Goal: Transaction & Acquisition: Purchase product/service

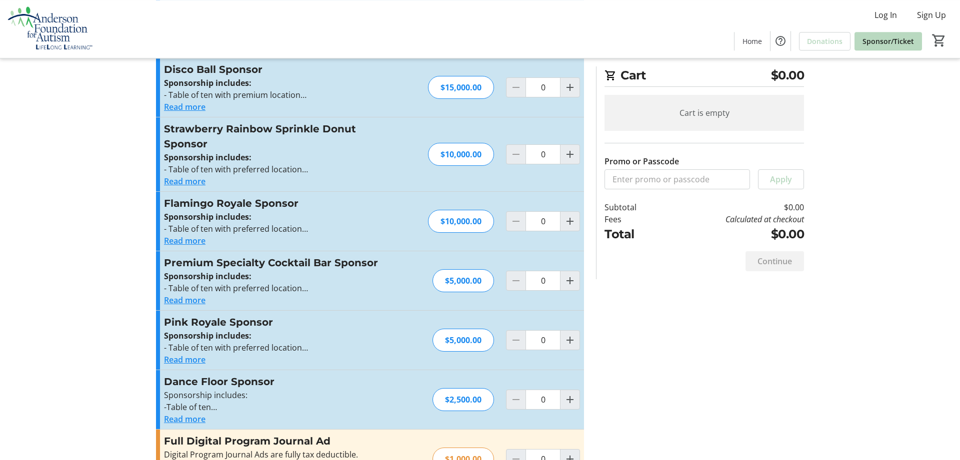
scroll to position [153, 0]
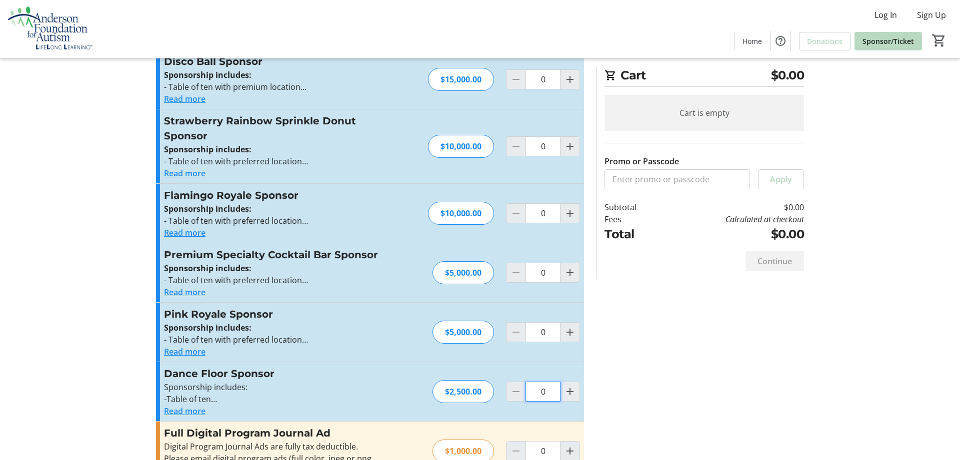
click at [534, 390] on input "0" at bounding box center [542, 392] width 35 height 20
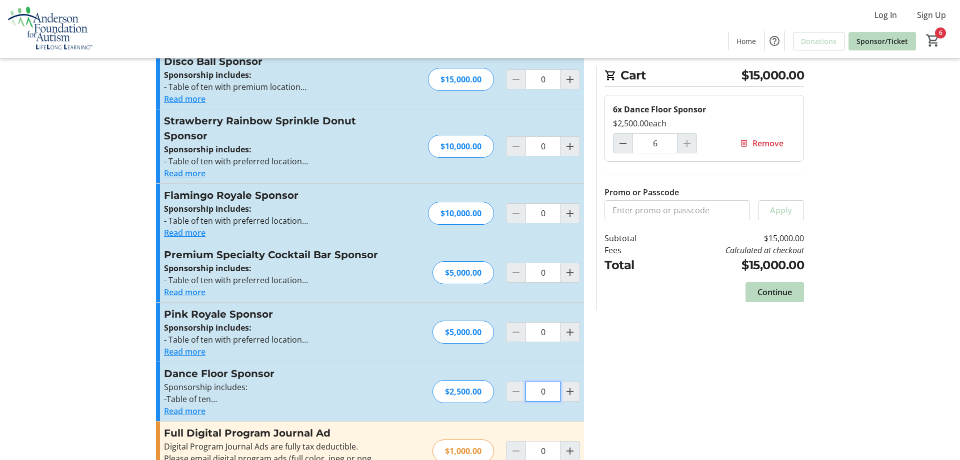
type input "1"
click at [778, 298] on span "Continue" at bounding box center [774, 292] width 34 height 12
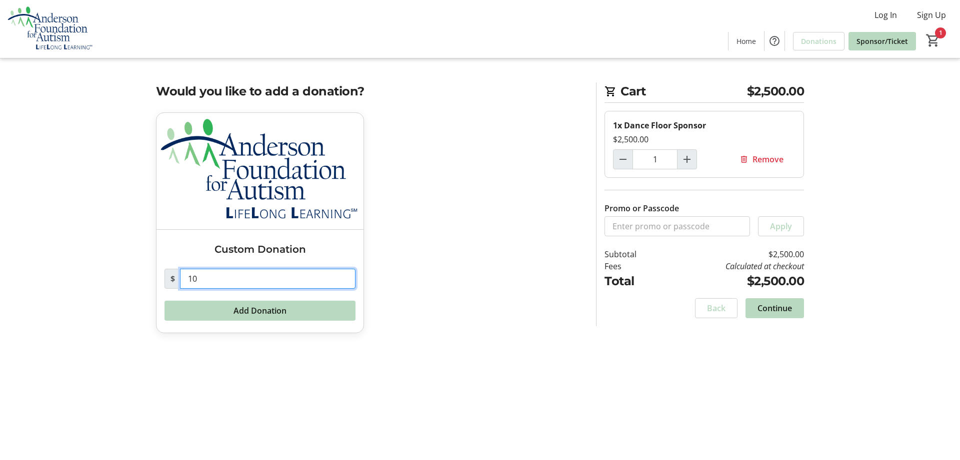
drag, startPoint x: 216, startPoint y: 280, endPoint x: 0, endPoint y: 355, distance: 229.1
click at [180, 289] on input "10" at bounding box center [267, 279] width 175 height 20
type input "0"
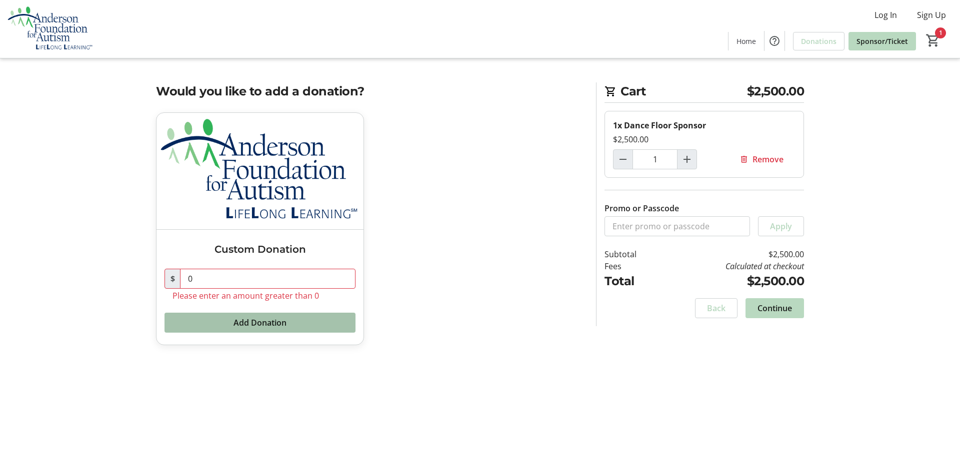
click at [258, 333] on span at bounding box center [259, 323] width 191 height 24
drag, startPoint x: 794, startPoint y: 312, endPoint x: 778, endPoint y: 316, distance: 16.4
click at [778, 316] on span at bounding box center [774, 308] width 58 height 24
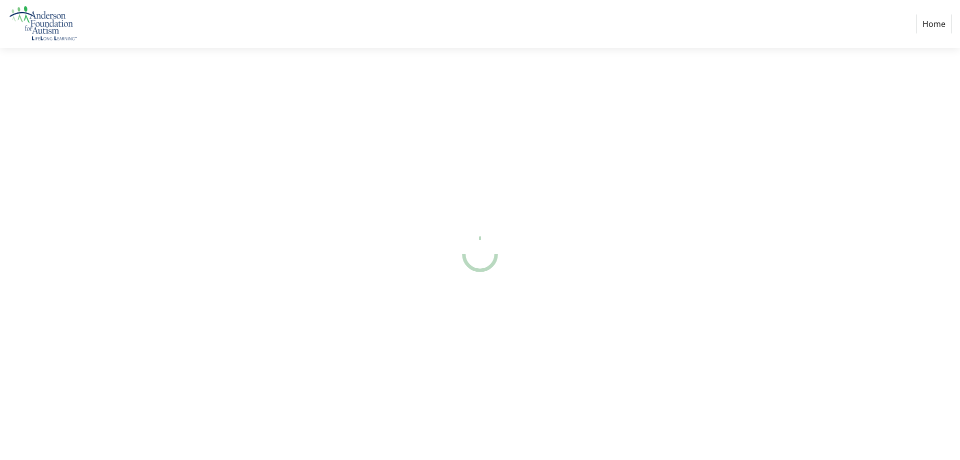
select select "US"
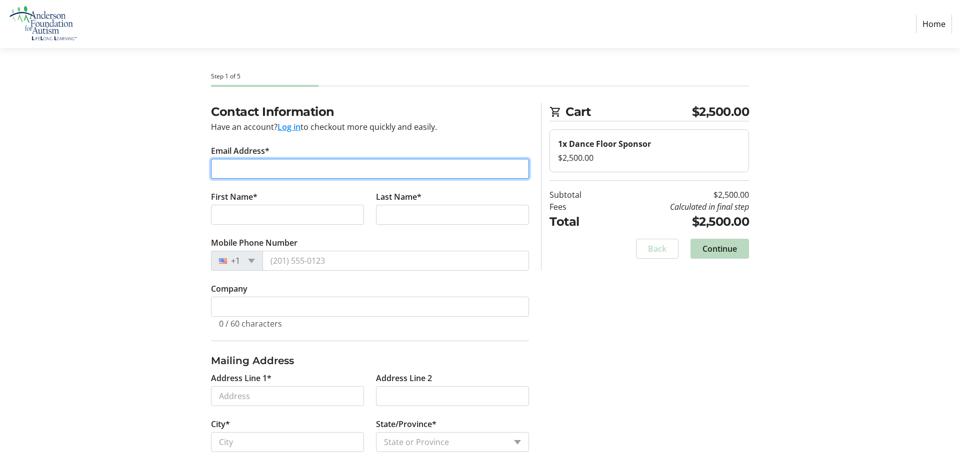
click at [288, 169] on input "Email Address*" at bounding box center [370, 169] width 318 height 20
type input "[PERSON_NAME][EMAIL_ADDRESS][DOMAIN_NAME]"
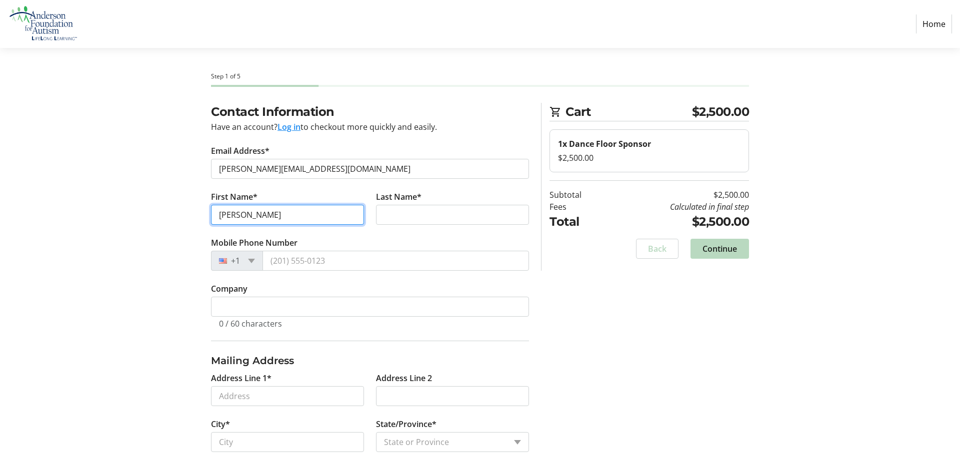
type input "[PERSON_NAME]"
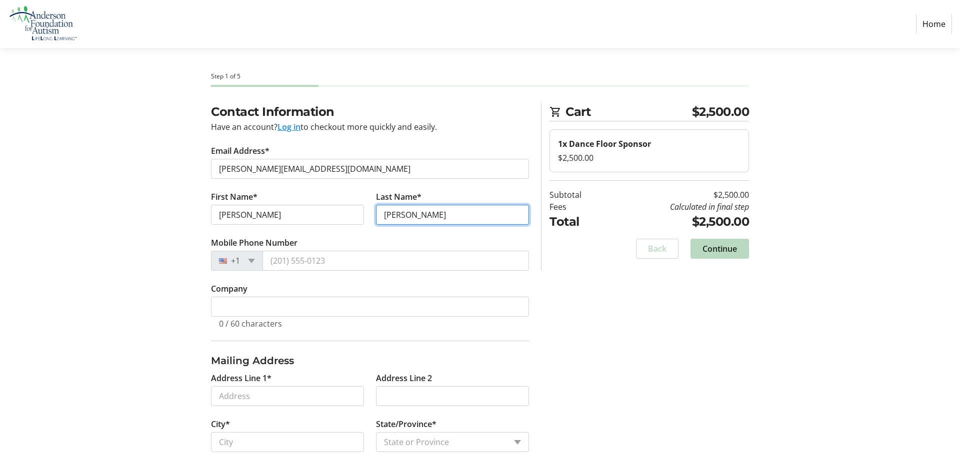
type input "[PERSON_NAME]"
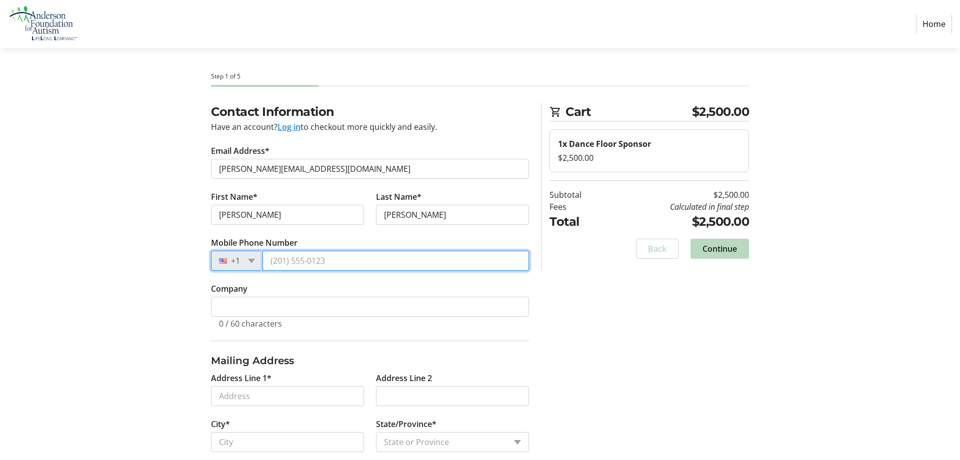
click at [322, 254] on input "Mobile Phone Number" at bounding box center [395, 261] width 266 height 20
type input "[PHONE_NUMBER]"
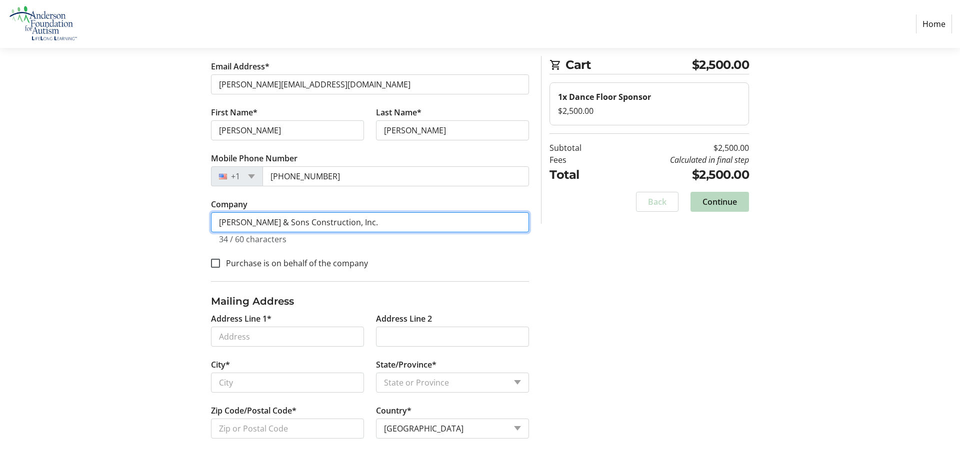
scroll to position [87, 0]
type input "[PERSON_NAME] & Sons Construction, Inc."
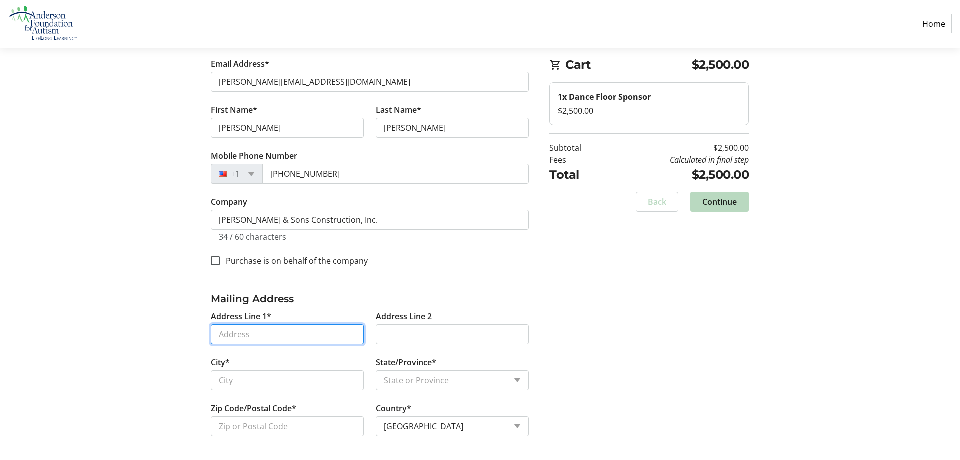
click at [241, 326] on input "Address Line 1*" at bounding box center [287, 334] width 153 height 20
type input "[STREET_ADDRESS]"
type input "[GEOGRAPHIC_DATA]"
select select "NY"
type input "12601"
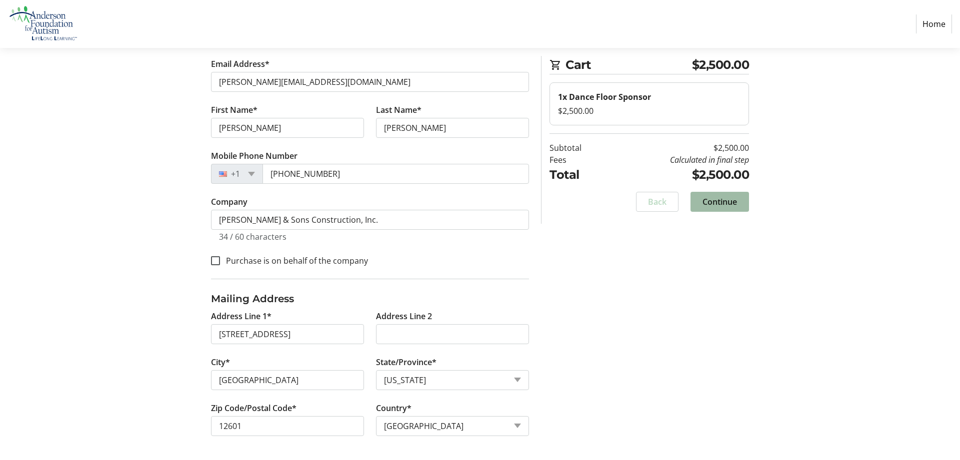
click at [724, 199] on span "Continue" at bounding box center [719, 202] width 34 height 12
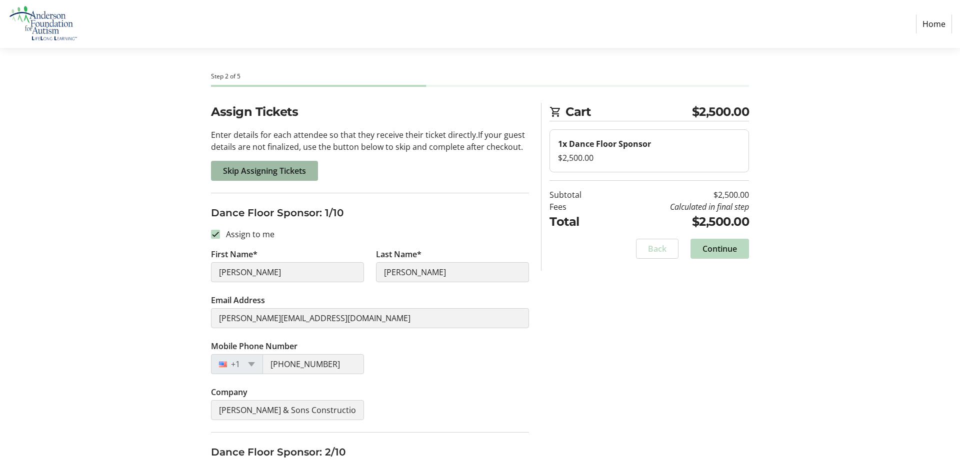
click at [238, 177] on span at bounding box center [264, 171] width 107 height 24
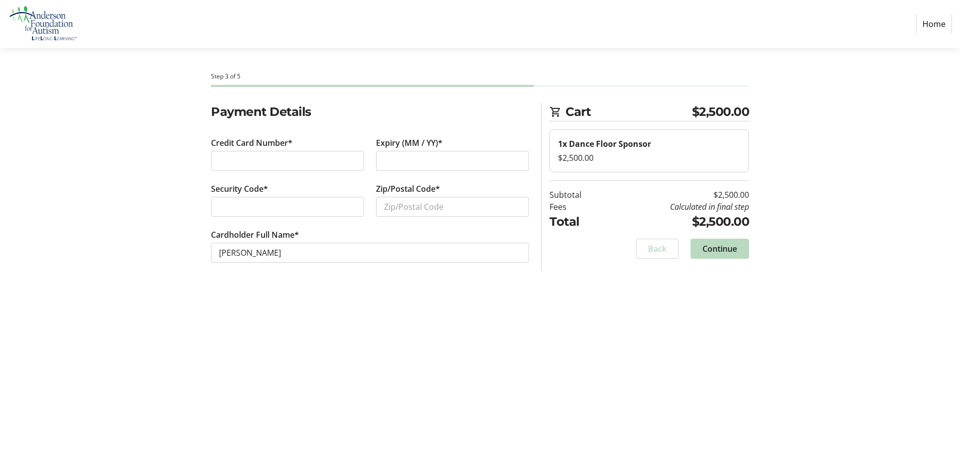
click at [241, 167] on div at bounding box center [287, 161] width 153 height 20
type input "12601"
click at [737, 248] on span at bounding box center [719, 249] width 58 height 24
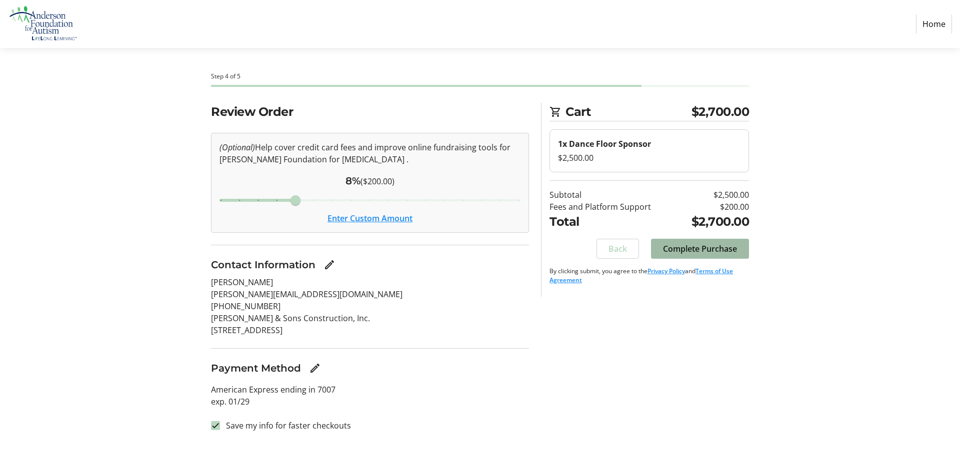
click at [708, 253] on span "Complete Purchase" at bounding box center [700, 249] width 74 height 12
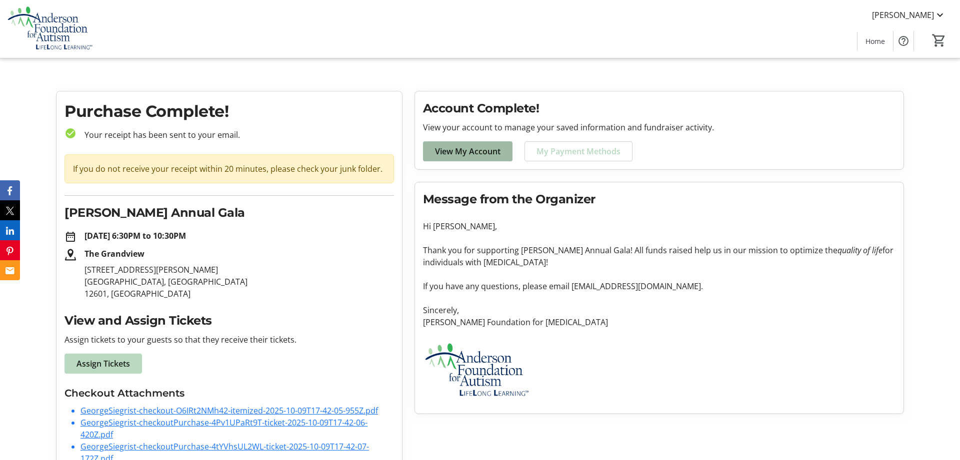
click at [465, 148] on span "View My Account" at bounding box center [467, 151] width 65 height 12
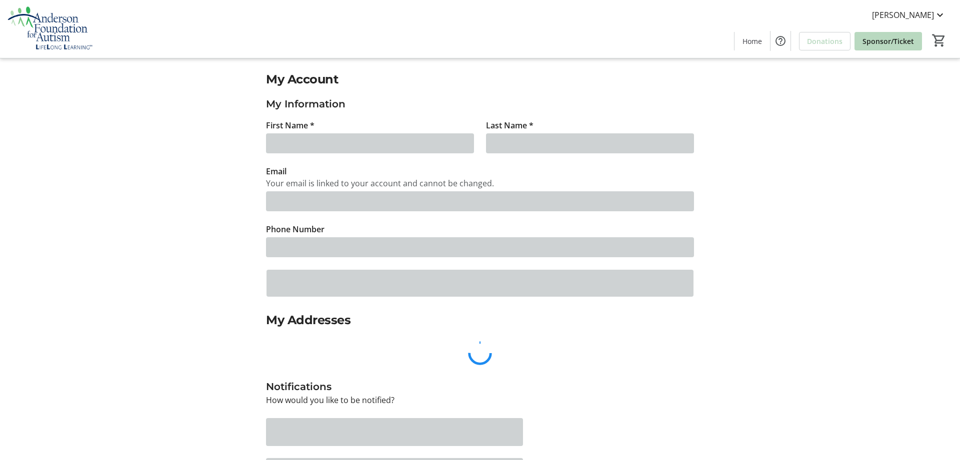
type input "[PERSON_NAME]"
type input "[PERSON_NAME][EMAIL_ADDRESS][DOMAIN_NAME]"
type input "[PHONE_NUMBER]"
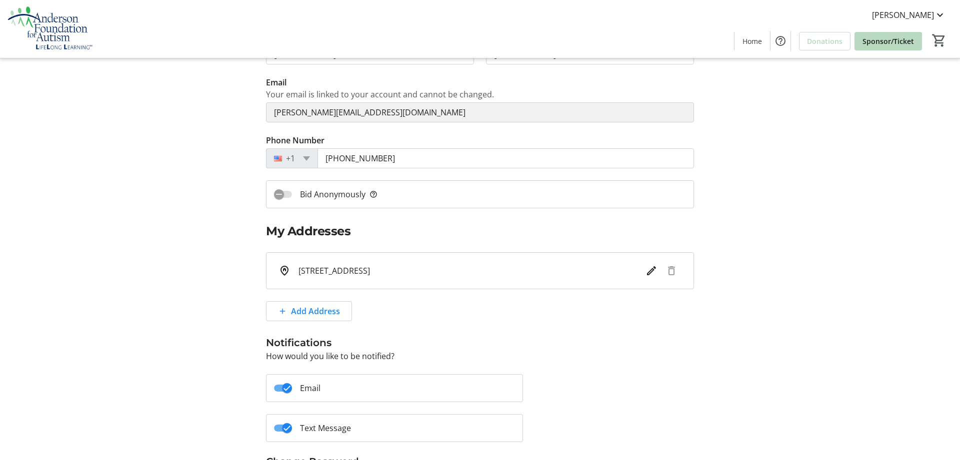
scroll to position [182, 0]
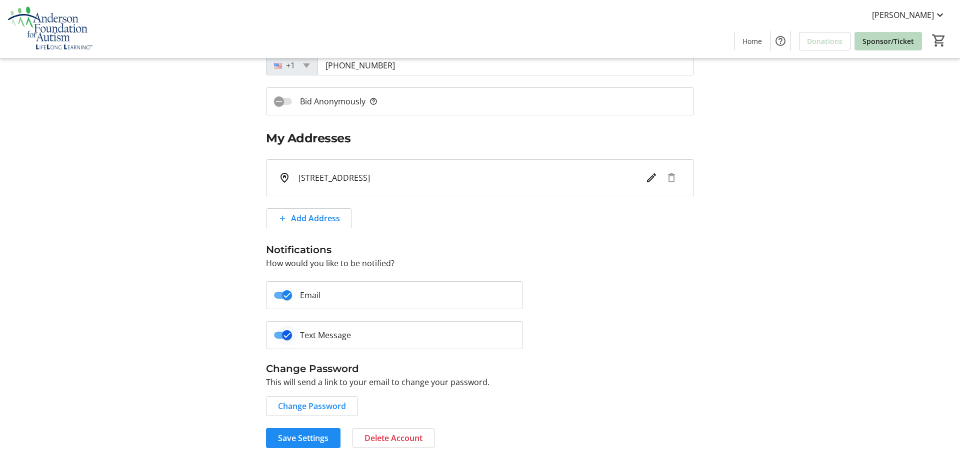
click at [276, 335] on span "button" at bounding box center [283, 335] width 18 height 7
click at [411, 435] on span "Delete Account" at bounding box center [393, 438] width 58 height 12
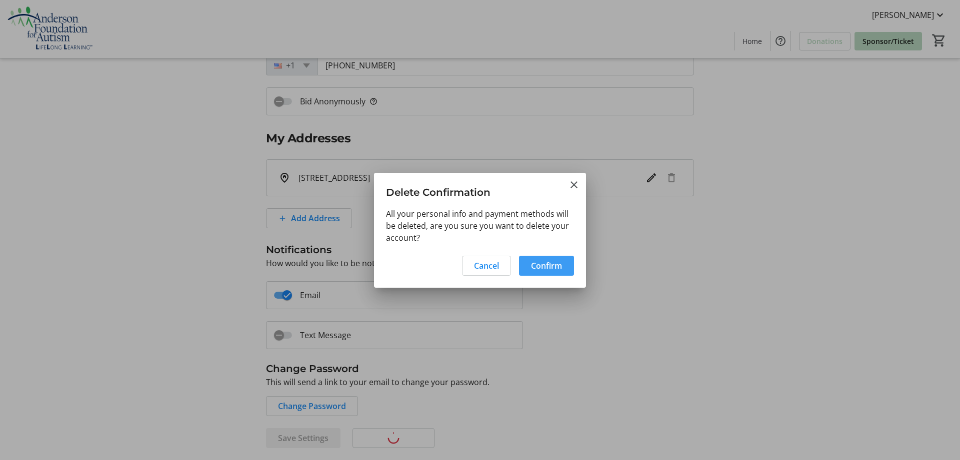
click at [549, 270] on span "Confirm" at bounding box center [546, 266] width 31 height 12
